Goal: Information Seeking & Learning: Learn about a topic

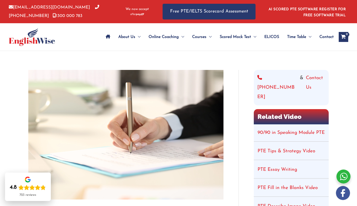
click at [216, 89] on img at bounding box center [125, 135] width 195 height 130
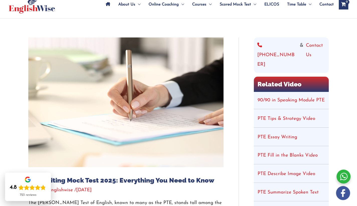
click at [216, 89] on img at bounding box center [125, 103] width 195 height 130
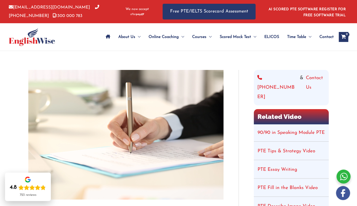
click at [184, 102] on img at bounding box center [125, 135] width 195 height 130
click at [326, 79] on div "[PHONE_NUMBER] & Contact Us" at bounding box center [290, 88] width 75 height 36
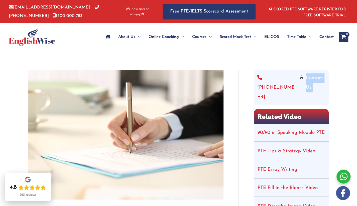
click at [326, 79] on div "[PHONE_NUMBER] & Contact Us" at bounding box center [290, 88] width 75 height 36
click at [147, 100] on img at bounding box center [125, 135] width 195 height 130
click at [222, 89] on img at bounding box center [125, 135] width 195 height 130
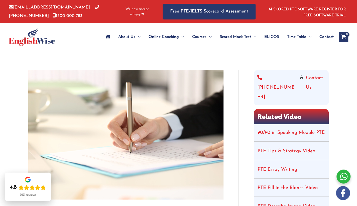
click at [137, 120] on img at bounding box center [125, 135] width 195 height 130
